Goal: Information Seeking & Learning: Learn about a topic

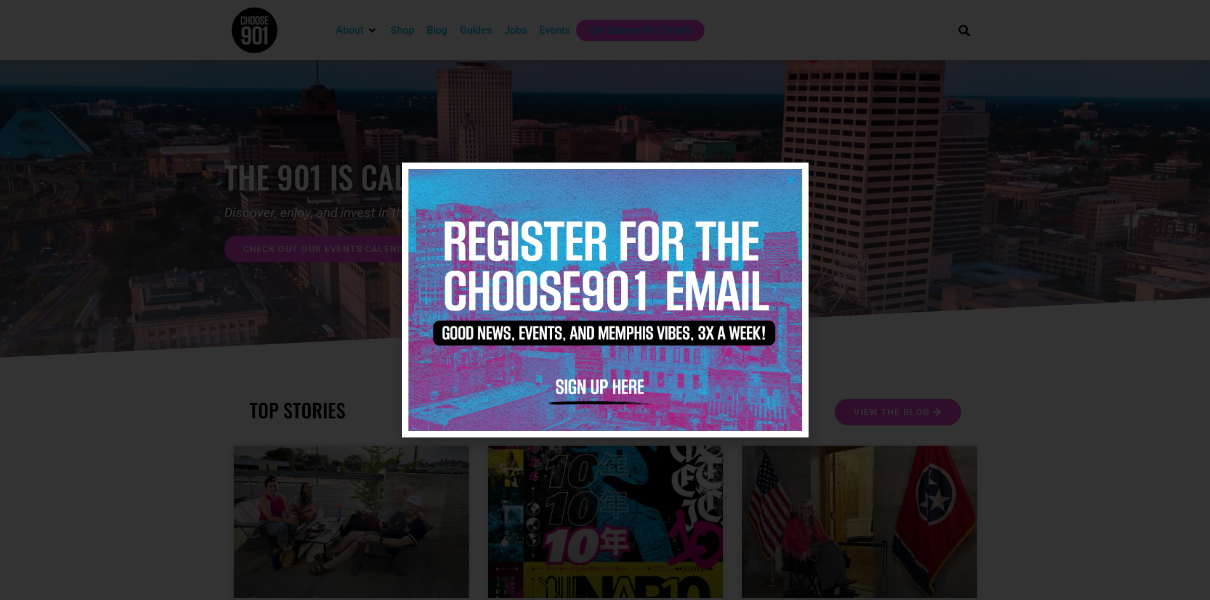
click at [788, 177] on icon "Close" at bounding box center [792, 180] width 10 height 10
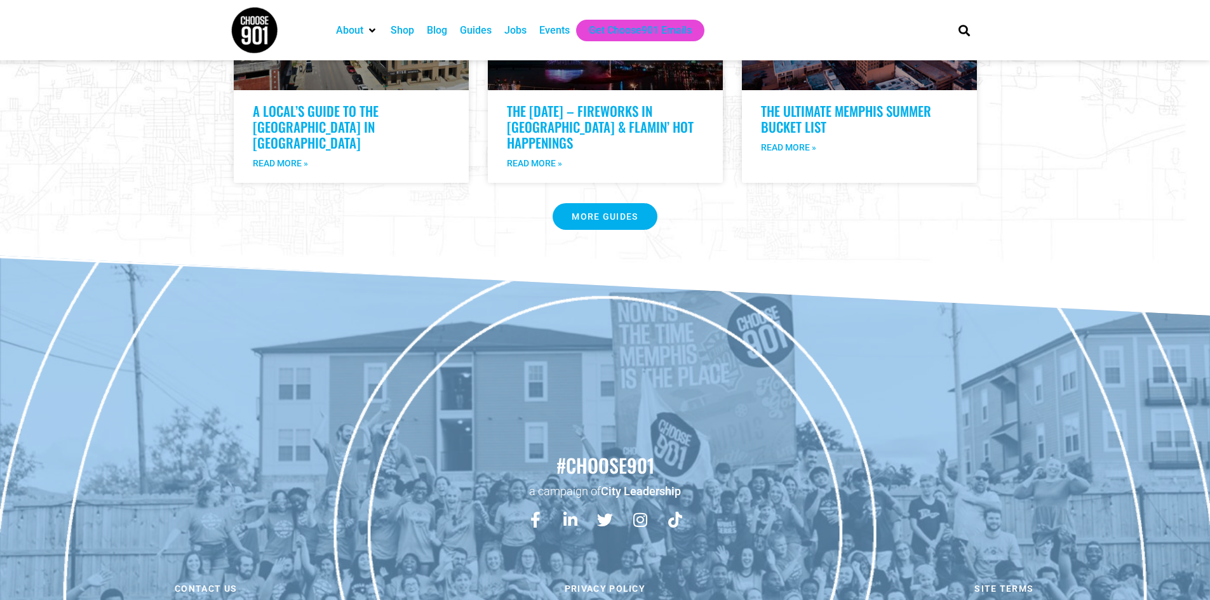
scroll to position [2637, 0]
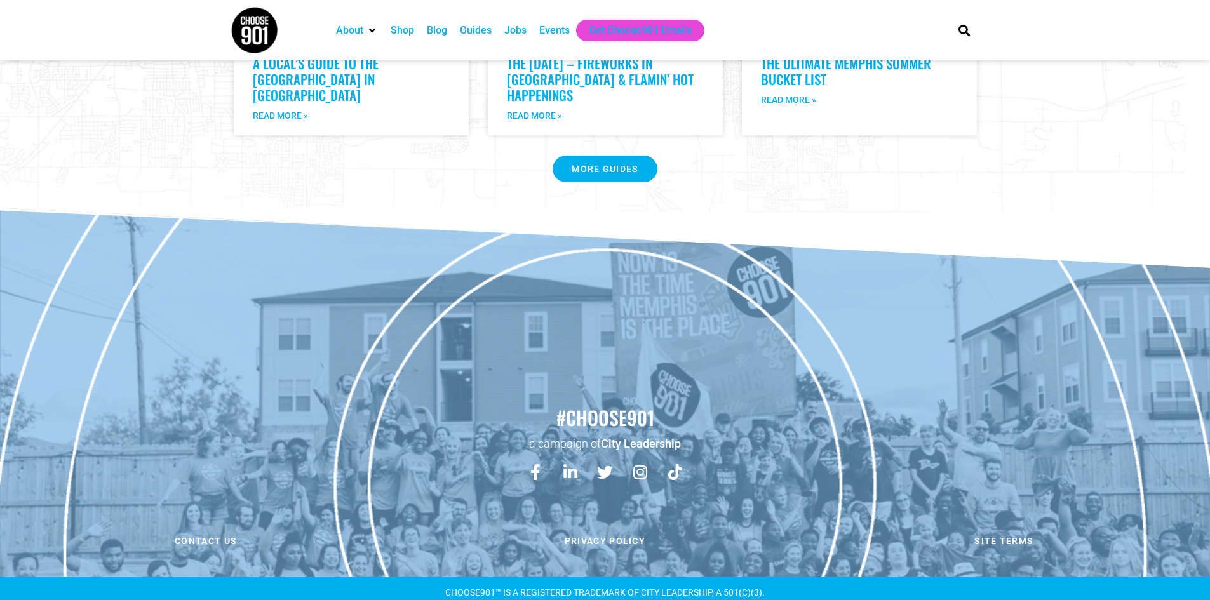
click at [548, 30] on div "Events" at bounding box center [554, 30] width 30 height 15
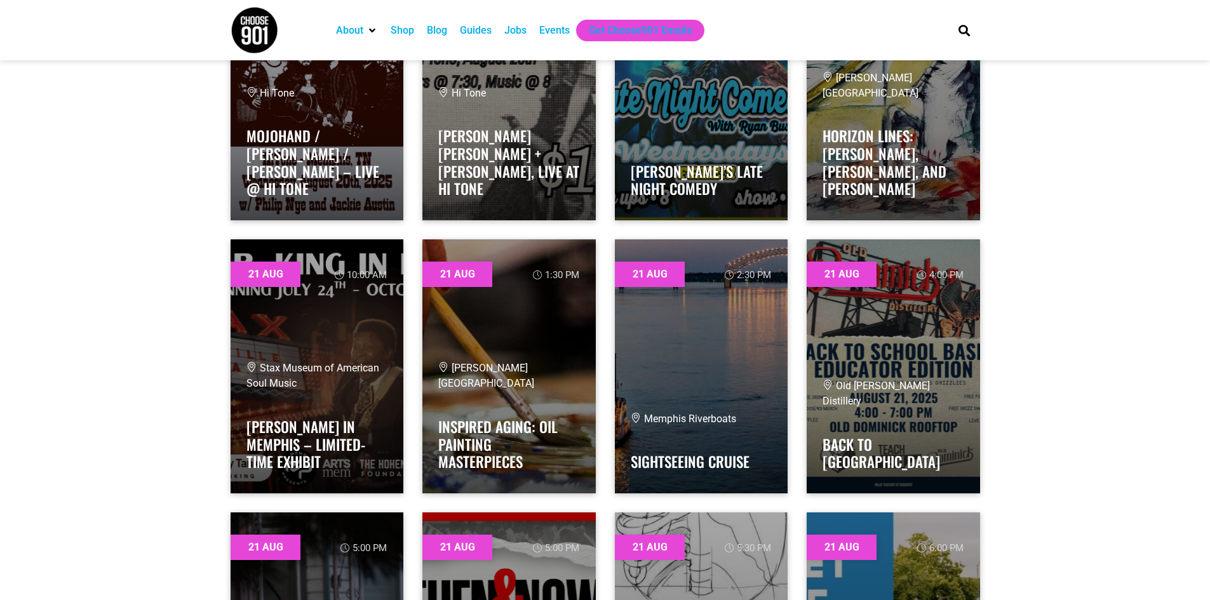
scroll to position [9712, 0]
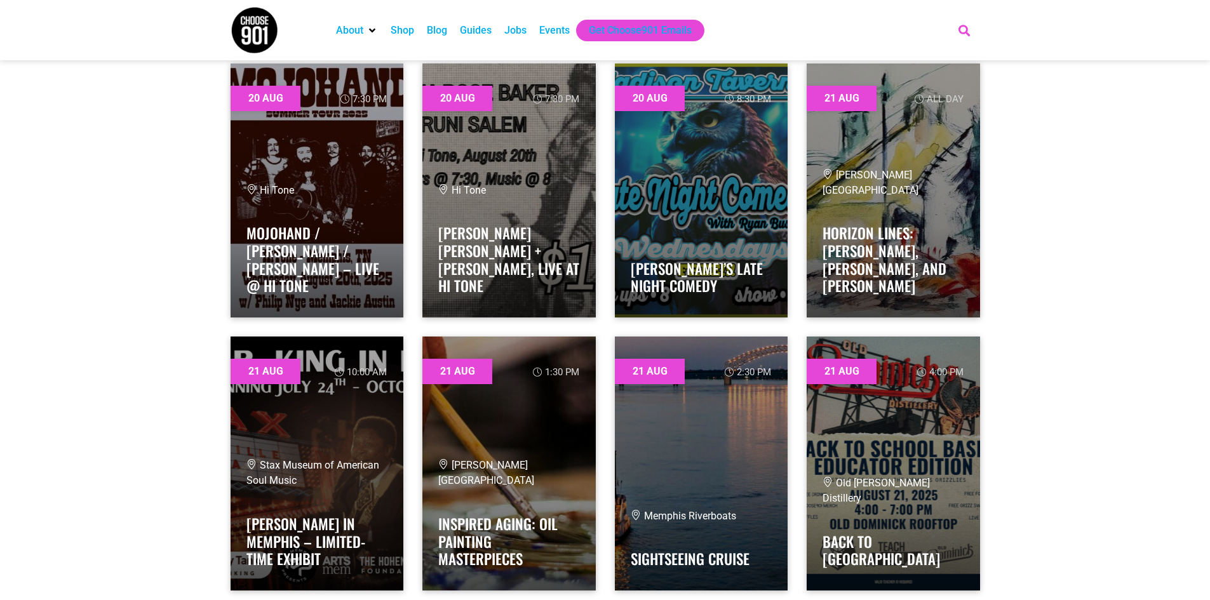
click at [967, 32] on icon "Search" at bounding box center [964, 30] width 21 height 21
type input "market"
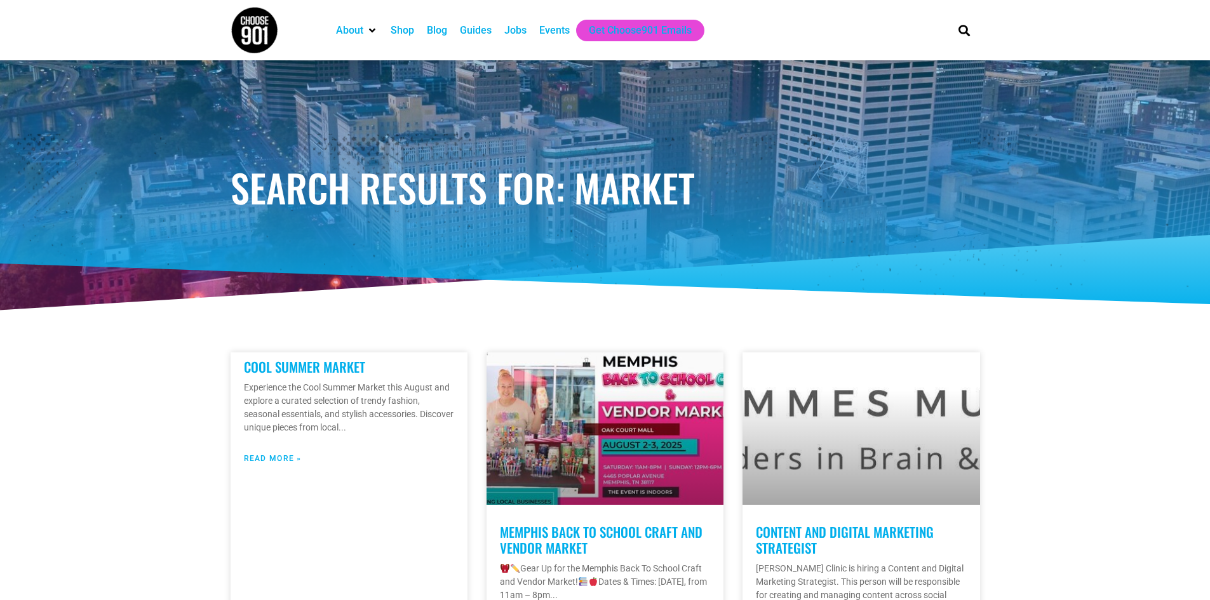
click at [435, 27] on div "Blog" at bounding box center [437, 30] width 20 height 15
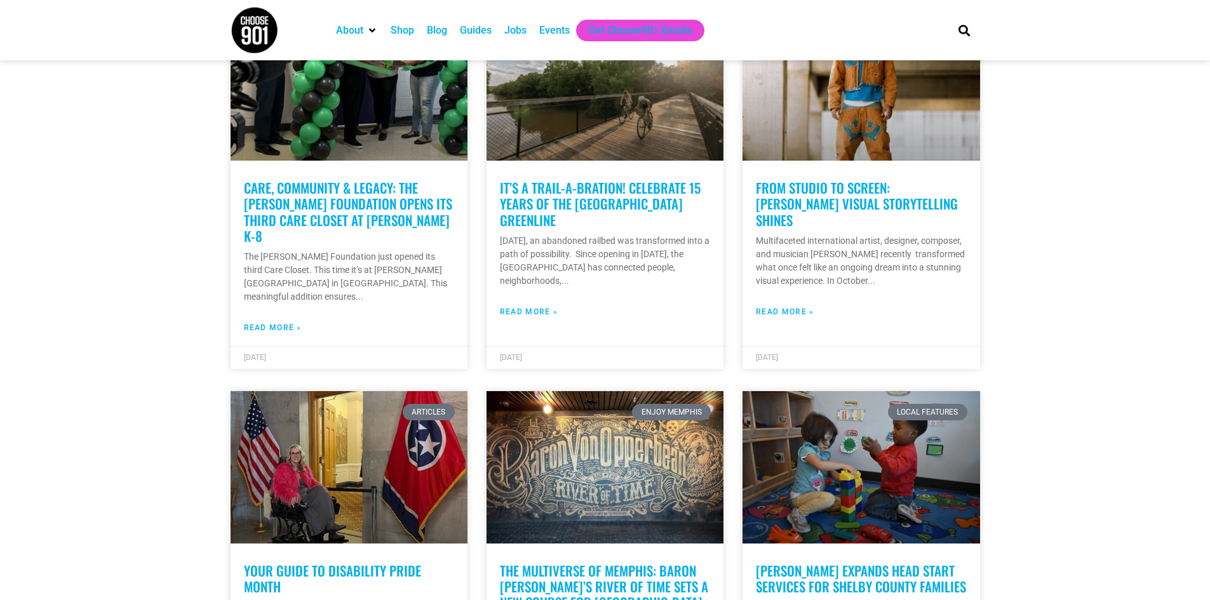
scroll to position [2414, 0]
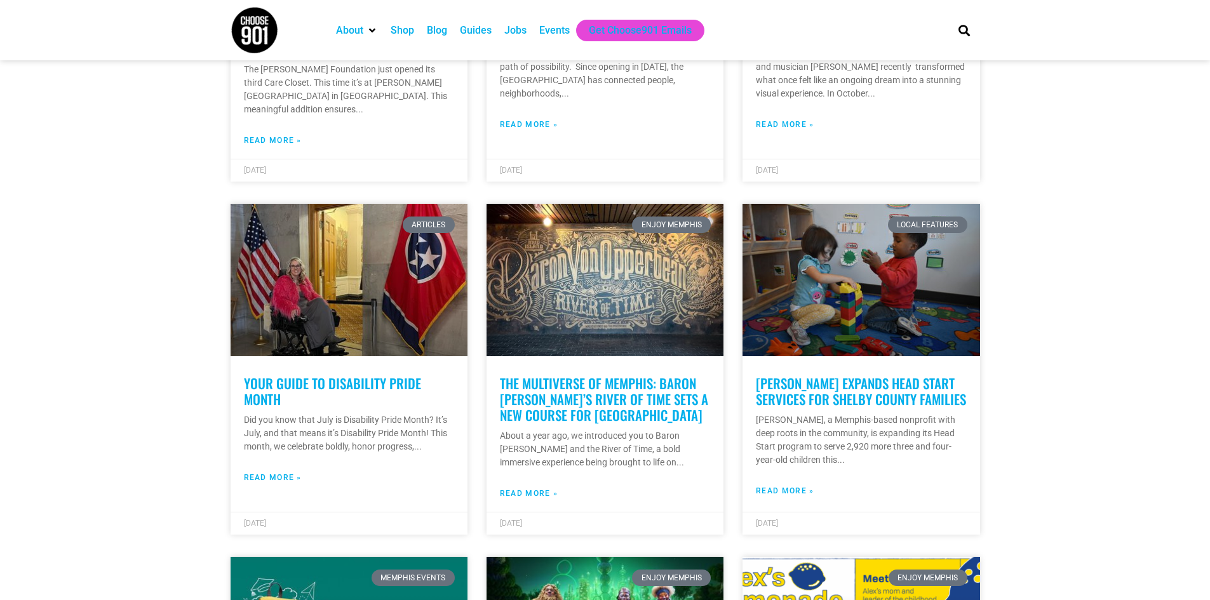
click at [404, 28] on div "Shop" at bounding box center [403, 30] width 24 height 15
